Goal: Information Seeking & Learning: Learn about a topic

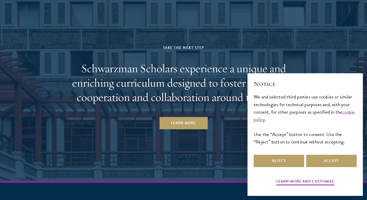
scroll to position [2682, 0]
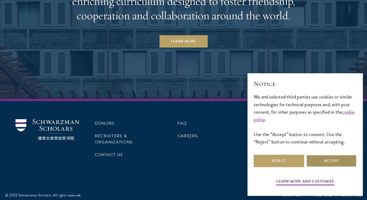
click at [322, 158] on button "Accept" at bounding box center [331, 161] width 51 height 12
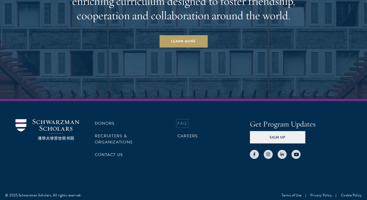
click at [187, 122] on link "FAQ" at bounding box center [183, 124] width 10 height 6
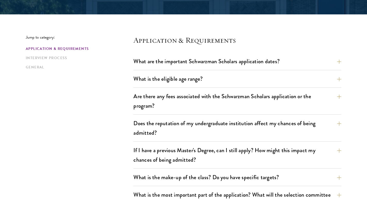
scroll to position [120, 0]
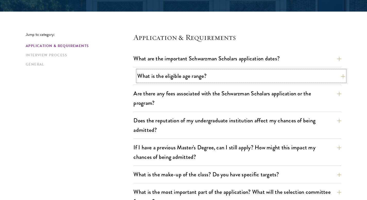
click at [191, 77] on button "What is the eligible age range?" at bounding box center [241, 76] width 208 height 12
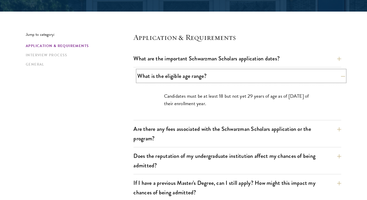
click at [191, 77] on button "What is the eligible age range?" at bounding box center [241, 76] width 208 height 12
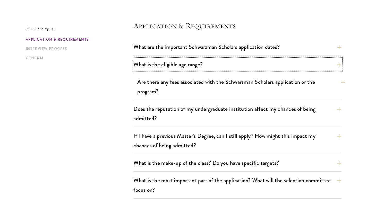
scroll to position [137, 0]
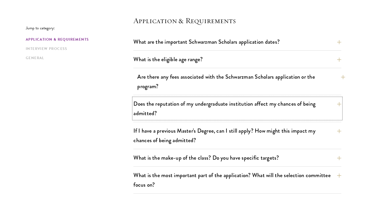
click at [192, 105] on button "Does the reputation of my undergraduate institution affect my chances of being …" at bounding box center [237, 108] width 208 height 21
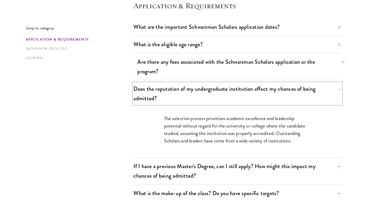
scroll to position [161, 0]
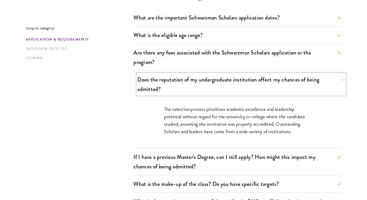
click at [194, 88] on button "Does the reputation of my undergraduate institution affect my chances of being …" at bounding box center [241, 84] width 208 height 21
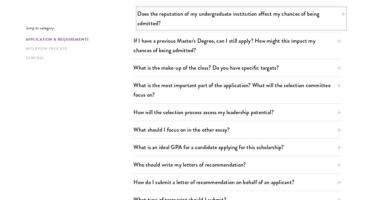
scroll to position [230, 0]
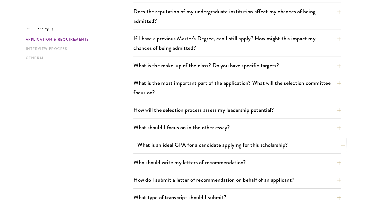
click at [203, 146] on button "What is an ideal GPA for a candidate applying for this scholarship?" at bounding box center [241, 145] width 208 height 12
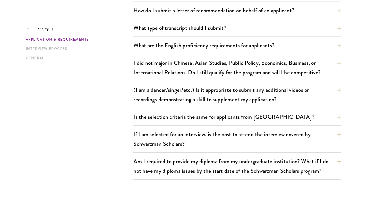
scroll to position [488, 0]
